Goal: Navigation & Orientation: Find specific page/section

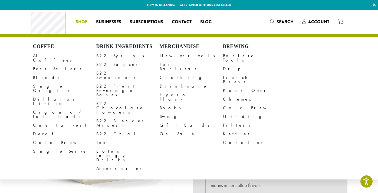
click at [82, 23] on span "Shop" at bounding box center [82, 22] width 12 height 7
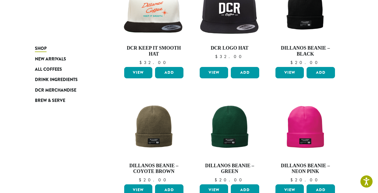
scroll to position [234, 0]
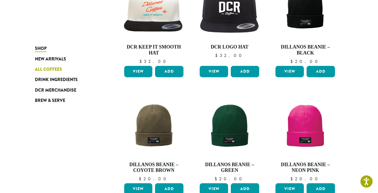
click at [46, 71] on span "All Coffees" at bounding box center [48, 69] width 27 height 7
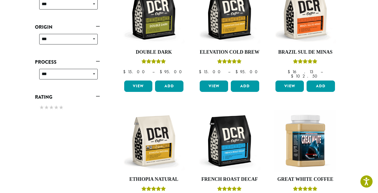
scroll to position [249, 0]
